Goal: Information Seeking & Learning: Compare options

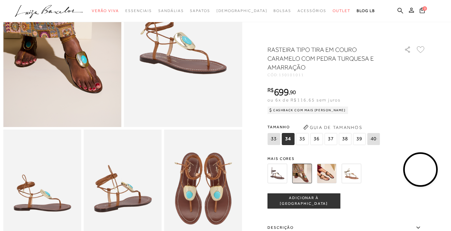
click at [284, 178] on img at bounding box center [277, 174] width 20 height 20
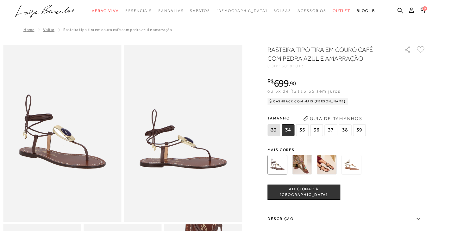
click at [276, 165] on img at bounding box center [277, 165] width 20 height 20
click at [356, 164] on img at bounding box center [352, 165] width 20 height 20
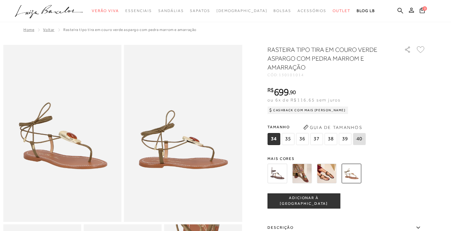
click at [331, 172] on img at bounding box center [327, 174] width 20 height 20
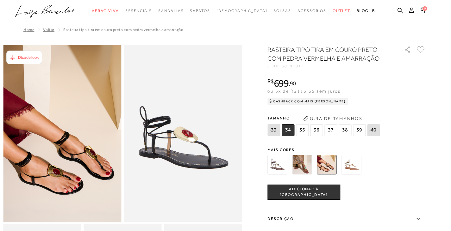
click at [304, 170] on img at bounding box center [302, 165] width 20 height 20
